Goal: Transaction & Acquisition: Purchase product/service

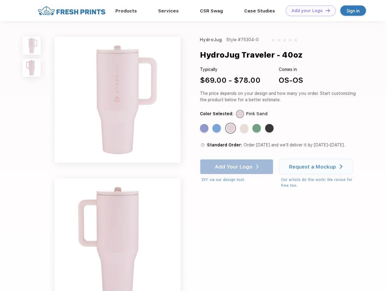
click at [309, 11] on link "Add your Logo Design Tool" at bounding box center [311, 10] width 50 height 11
click at [0, 0] on div "Design Tool" at bounding box center [0, 0] width 0 height 0
click at [325, 10] on link "Add your Logo Design Tool" at bounding box center [311, 10] width 50 height 11
click at [32, 46] on img at bounding box center [32, 46] width 18 height 18
click at [32, 68] on img at bounding box center [32, 68] width 18 height 18
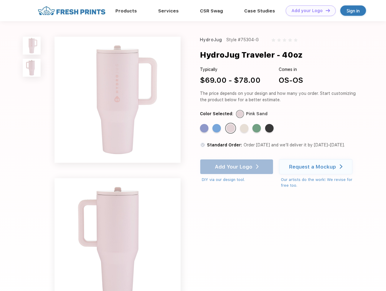
click at [205, 129] on div "Standard Color" at bounding box center [204, 128] width 8 height 8
click at [217, 129] on div "Standard Color" at bounding box center [217, 128] width 8 height 8
click at [231, 129] on div "Standard Color" at bounding box center [231, 128] width 8 height 8
click at [245, 129] on div "Standard Color" at bounding box center [244, 128] width 8 height 8
click at [258, 129] on div "Standard Color" at bounding box center [257, 128] width 8 height 8
